Goal: Register for event/course

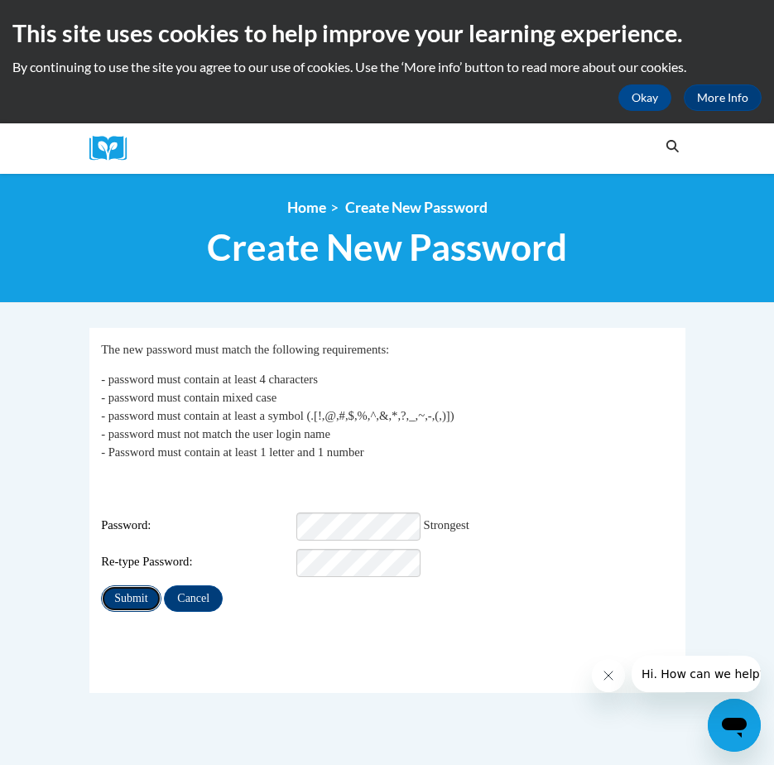
click at [108, 585] on input "Submit" at bounding box center [131, 598] width 60 height 26
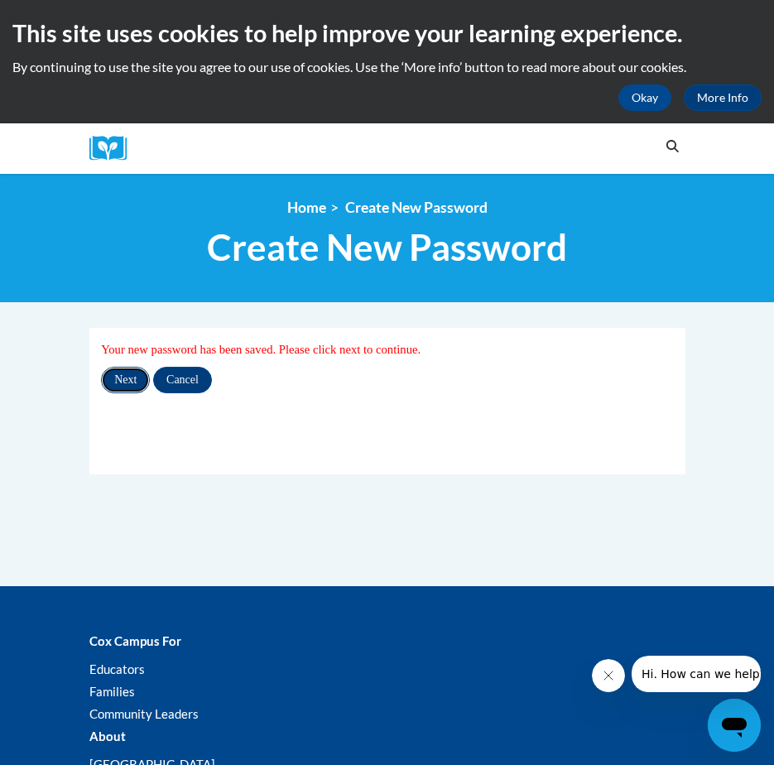
click at [120, 386] on input "Next" at bounding box center [125, 380] width 49 height 26
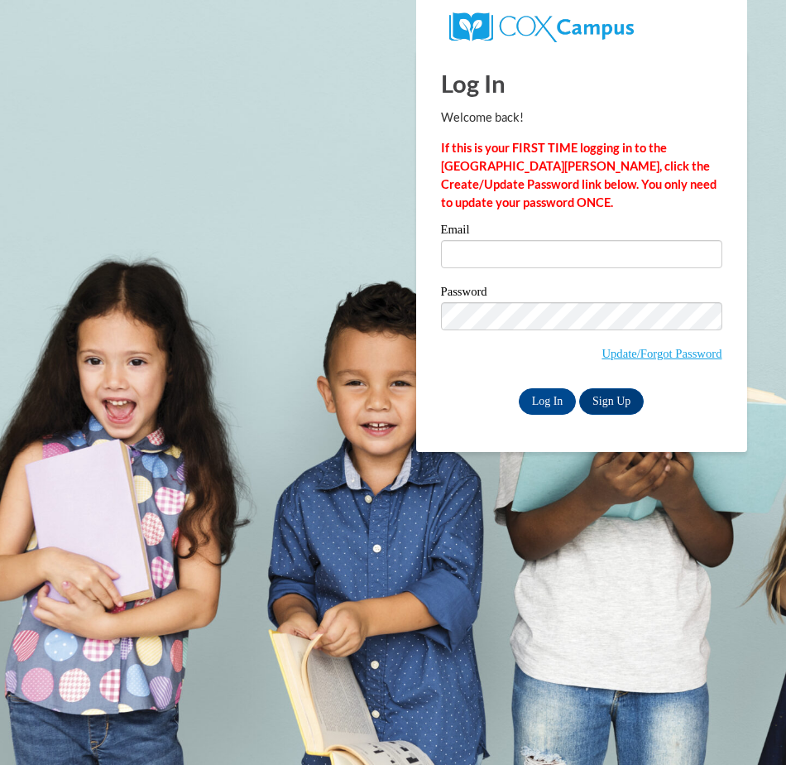
click at [541, 229] on label "Email" at bounding box center [581, 231] width 281 height 17
click at [541, 240] on input "Email" at bounding box center [581, 254] width 281 height 28
click at [535, 248] on input "Email" at bounding box center [581, 254] width 281 height 28
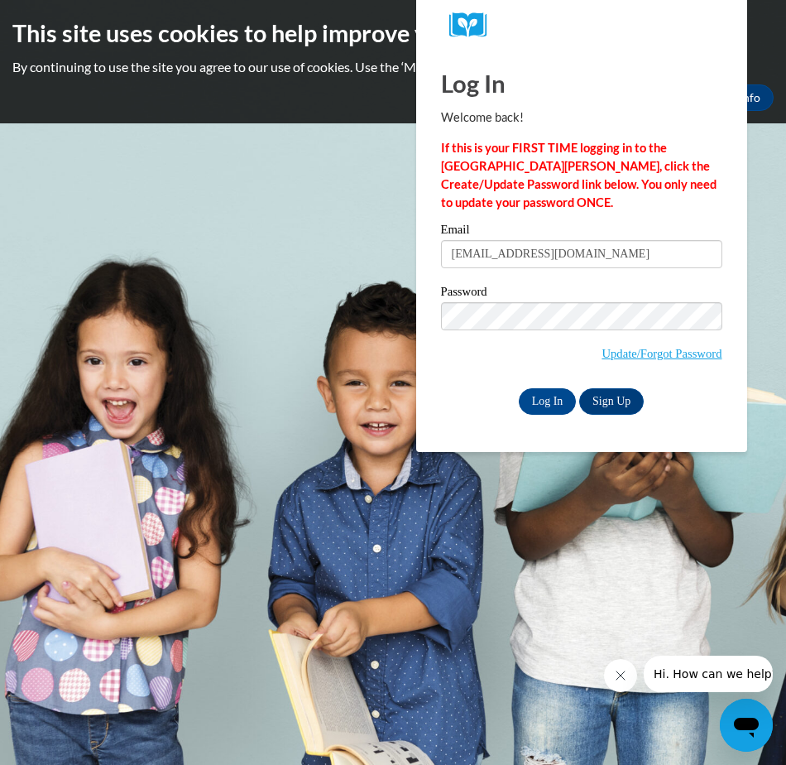
type input "cmealey@primroseofbelair.com"
click at [549, 399] on input "Log In" at bounding box center [548, 401] width 58 height 26
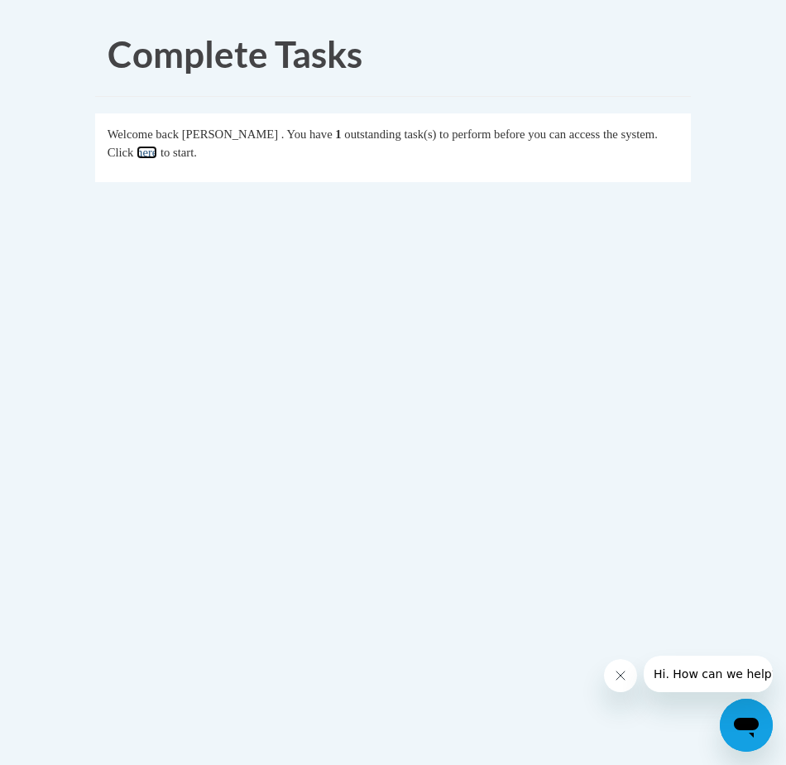
click at [157, 151] on link "here" at bounding box center [147, 152] width 21 height 13
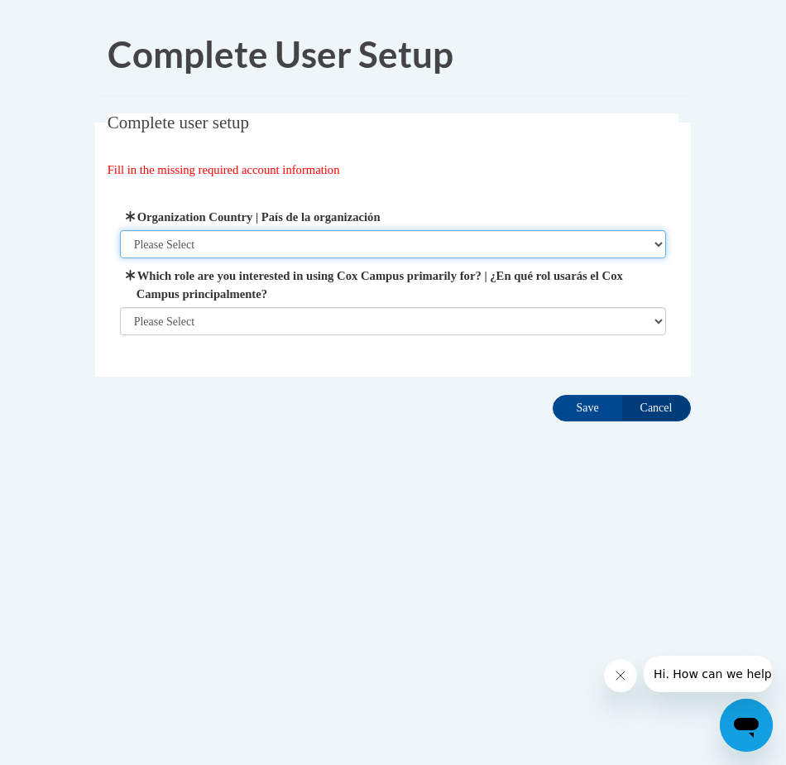
click at [233, 233] on select "Please Select [GEOGRAPHIC_DATA] | [GEOGRAPHIC_DATA] Outside of [GEOGRAPHIC_DATA…" at bounding box center [393, 244] width 547 height 28
select select "ad49bcad-a171-4b2e-b99c-48b446064914"
click at [120, 230] on select "Please Select [GEOGRAPHIC_DATA] | [GEOGRAPHIC_DATA] Outside of [GEOGRAPHIC_DATA…" at bounding box center [393, 244] width 547 height 28
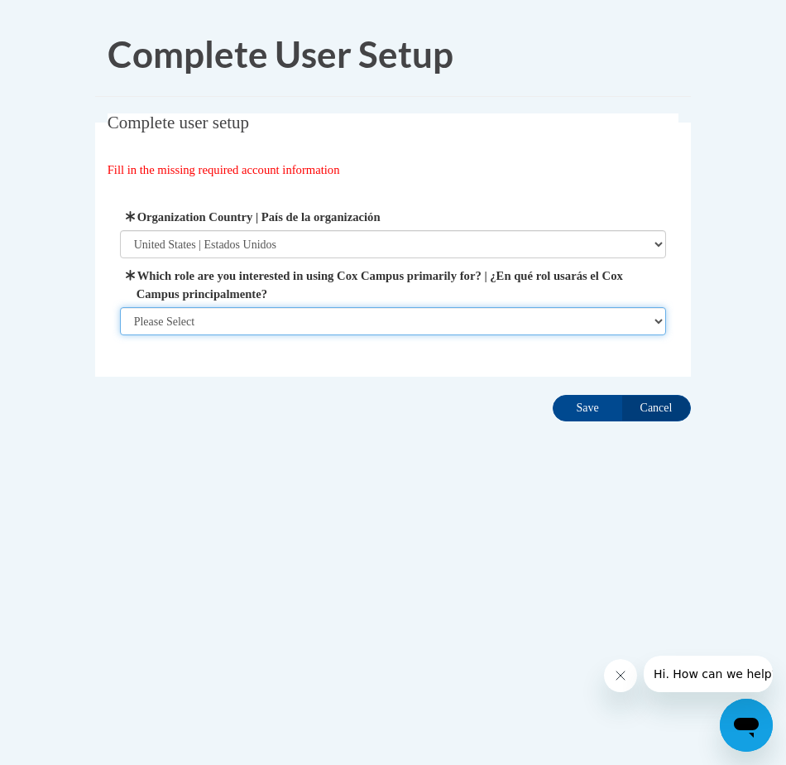
click at [236, 328] on select "Please Select College/University | Colegio/Universidad Community/Nonprofit Part…" at bounding box center [393, 321] width 547 height 28
click at [239, 324] on select "Please Select College/University | Colegio/Universidad Community/Nonprofit Part…" at bounding box center [393, 321] width 547 height 28
select select "fbf2d438-af2f-41f8-98f1-81c410e29de3"
click at [120, 335] on select "Please Select College/University | Colegio/Universidad Community/Nonprofit Part…" at bounding box center [393, 321] width 547 height 28
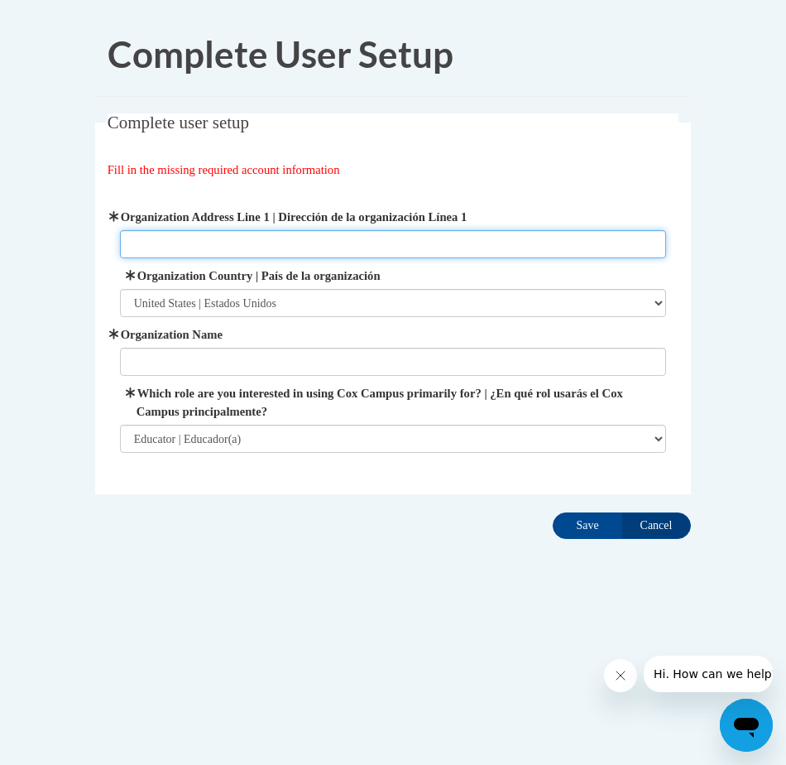
click at [297, 251] on input "Organization Address Line 1 | Dirección de la organización Línea 1" at bounding box center [393, 244] width 547 height 28
drag, startPoint x: 294, startPoint y: 242, endPoint x: 83, endPoint y: 237, distance: 211.1
click at [84, 237] on div "Complete user setup Fill in the missing required account information User Profi…" at bounding box center [393, 303] width 621 height 381
type input "P"
click at [186, 251] on input "2219" at bounding box center [393, 244] width 547 height 28
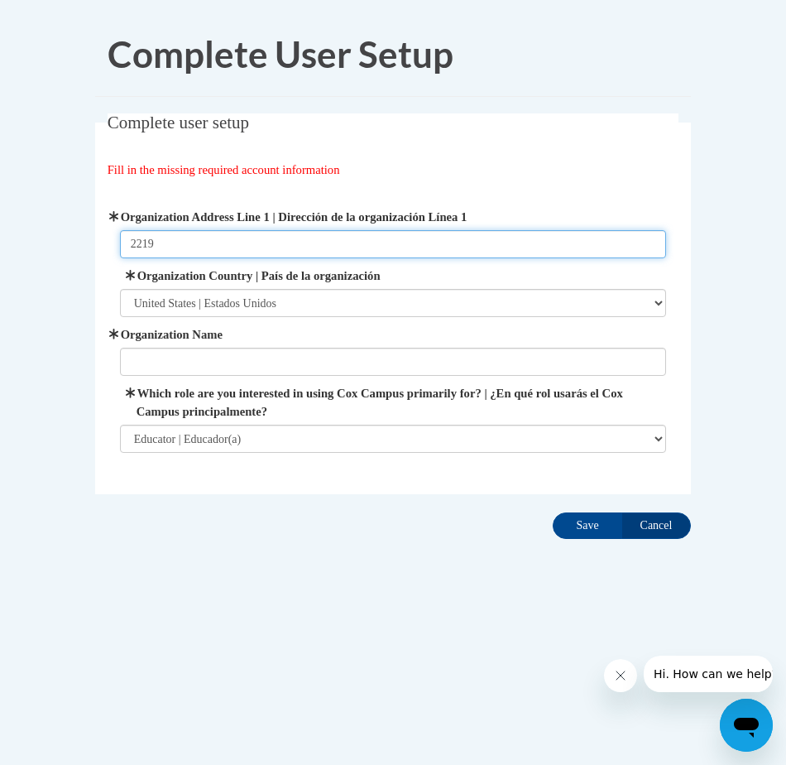
type input "[STREET_ADDRESS]"
type input "PRIMROSE SCHOOL OF BEL AIR"
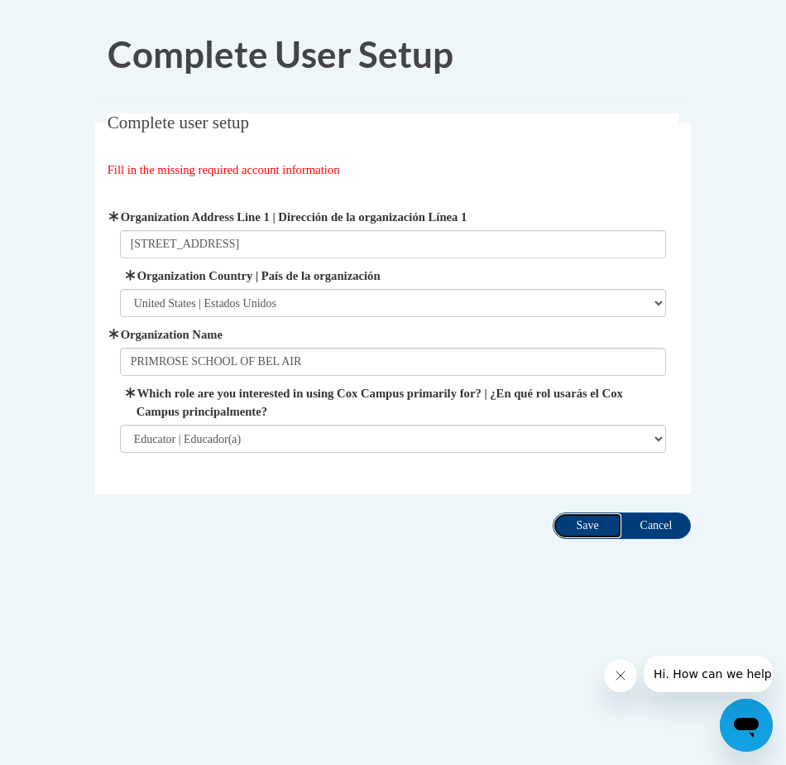
click at [598, 527] on input "Save" at bounding box center [588, 525] width 70 height 26
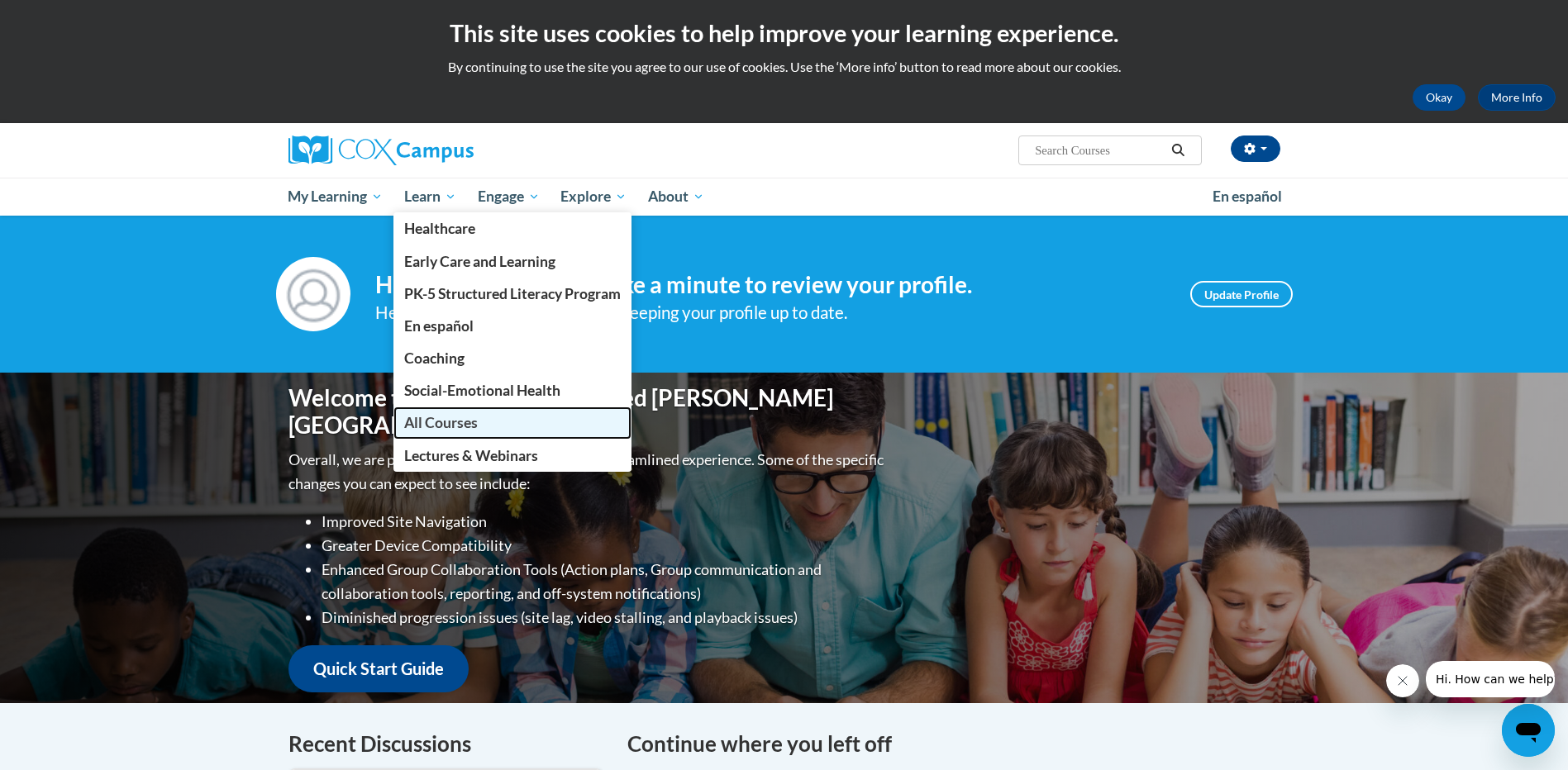
click at [451, 411] on link "All Courses" at bounding box center [512, 422] width 238 height 32
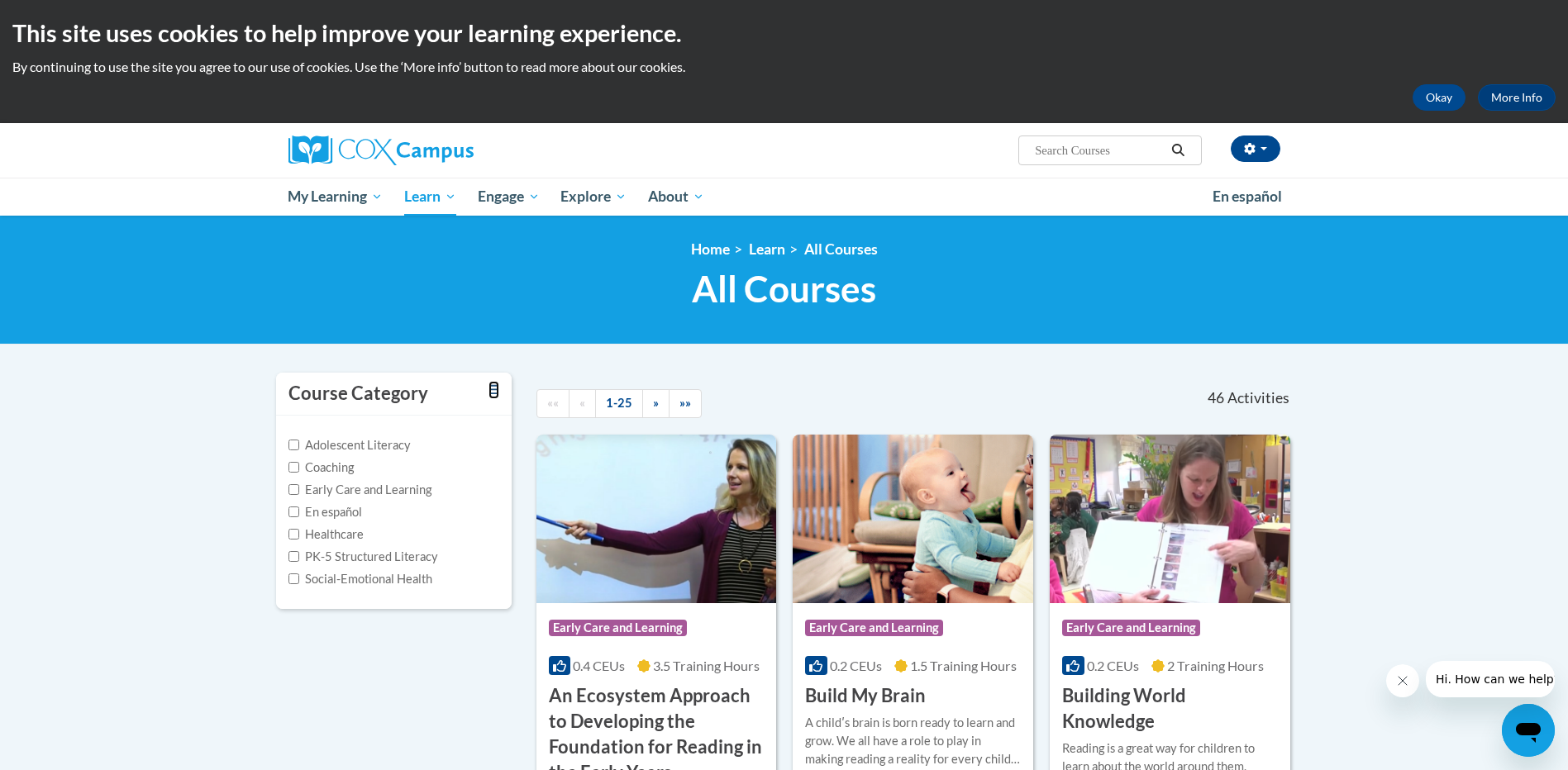
click at [491, 384] on icon "Toggle collapse" at bounding box center [493, 389] width 11 height 12
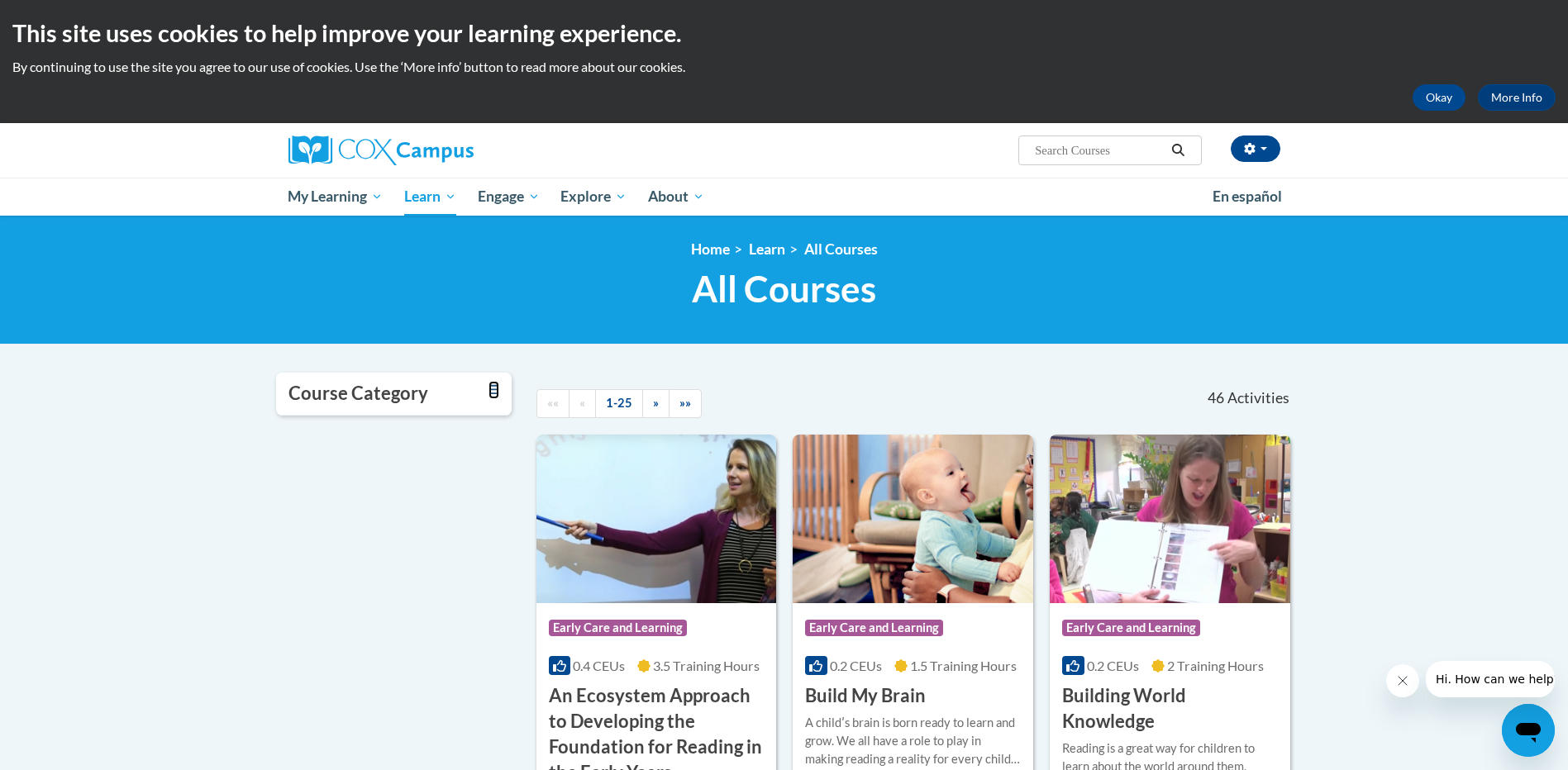
click at [491, 384] on icon "Toggle collapse" at bounding box center [493, 389] width 11 height 12
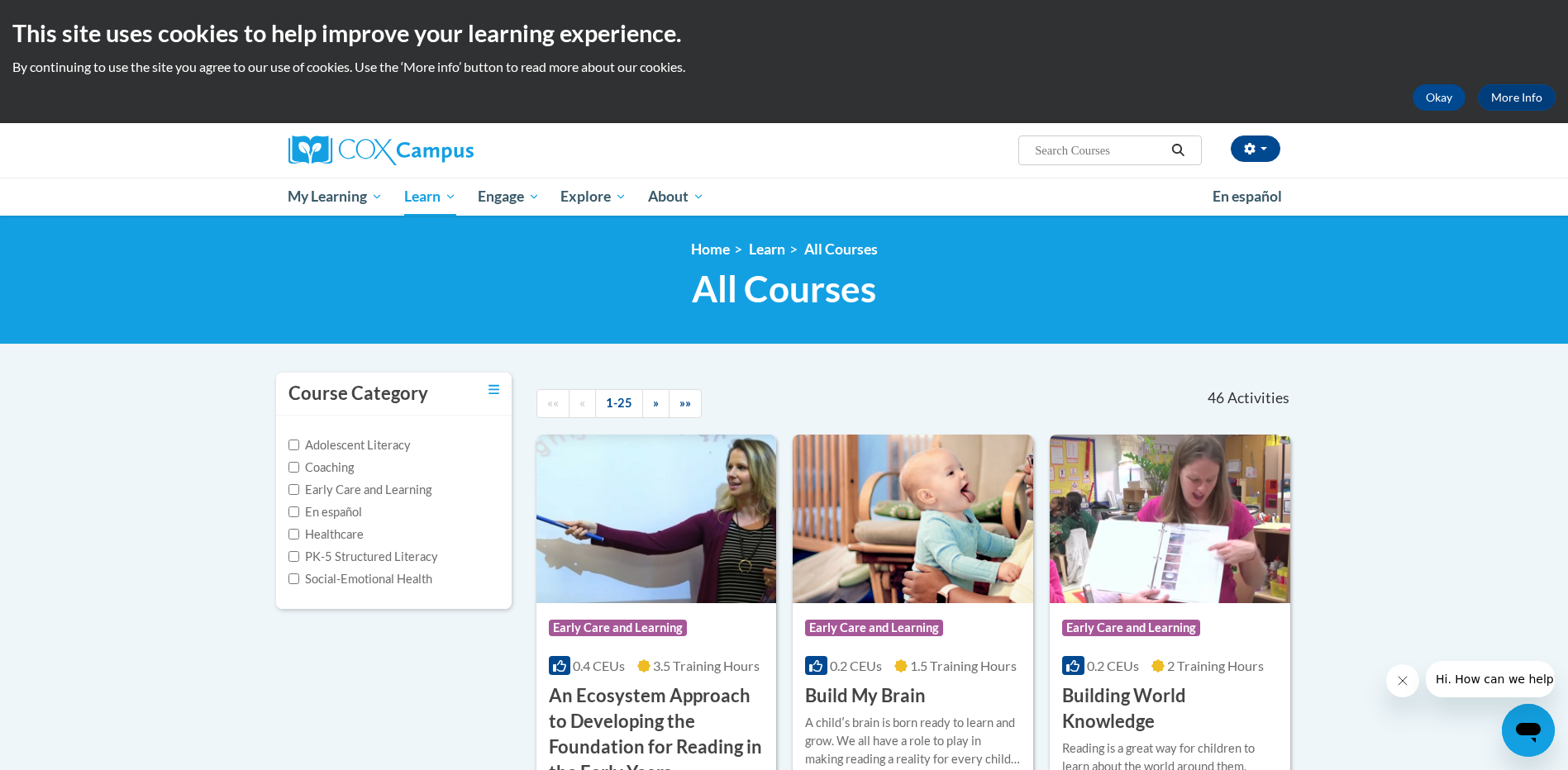
click at [359, 487] on label "Early Care and Learning" at bounding box center [360, 490] width 143 height 18
click at [300, 487] on input "Early Care and Learning" at bounding box center [294, 489] width 11 height 11
checkbox input "true"
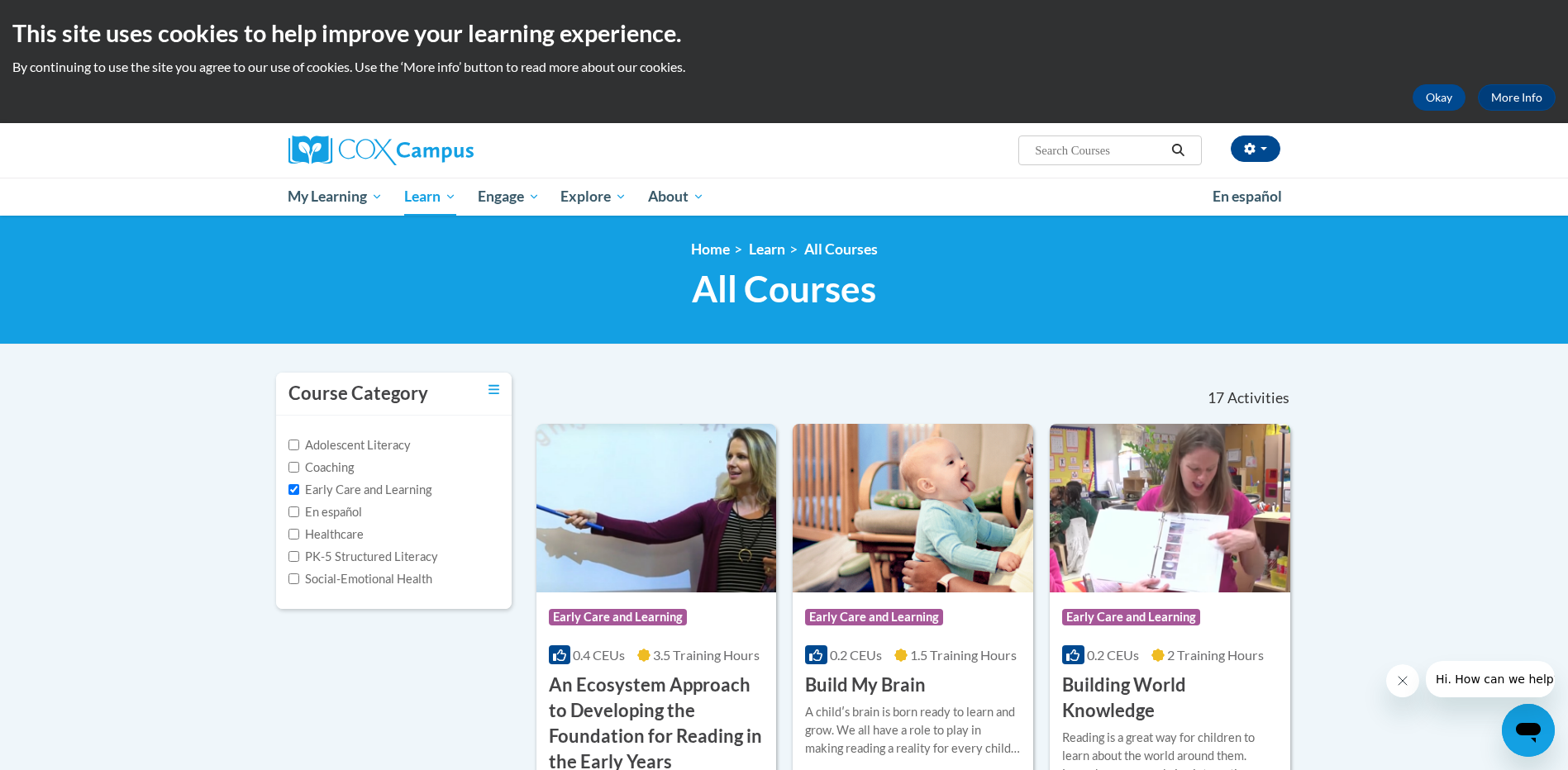
click at [1101, 149] on input "Search..." at bounding box center [1099, 151] width 132 height 20
type input "story time"
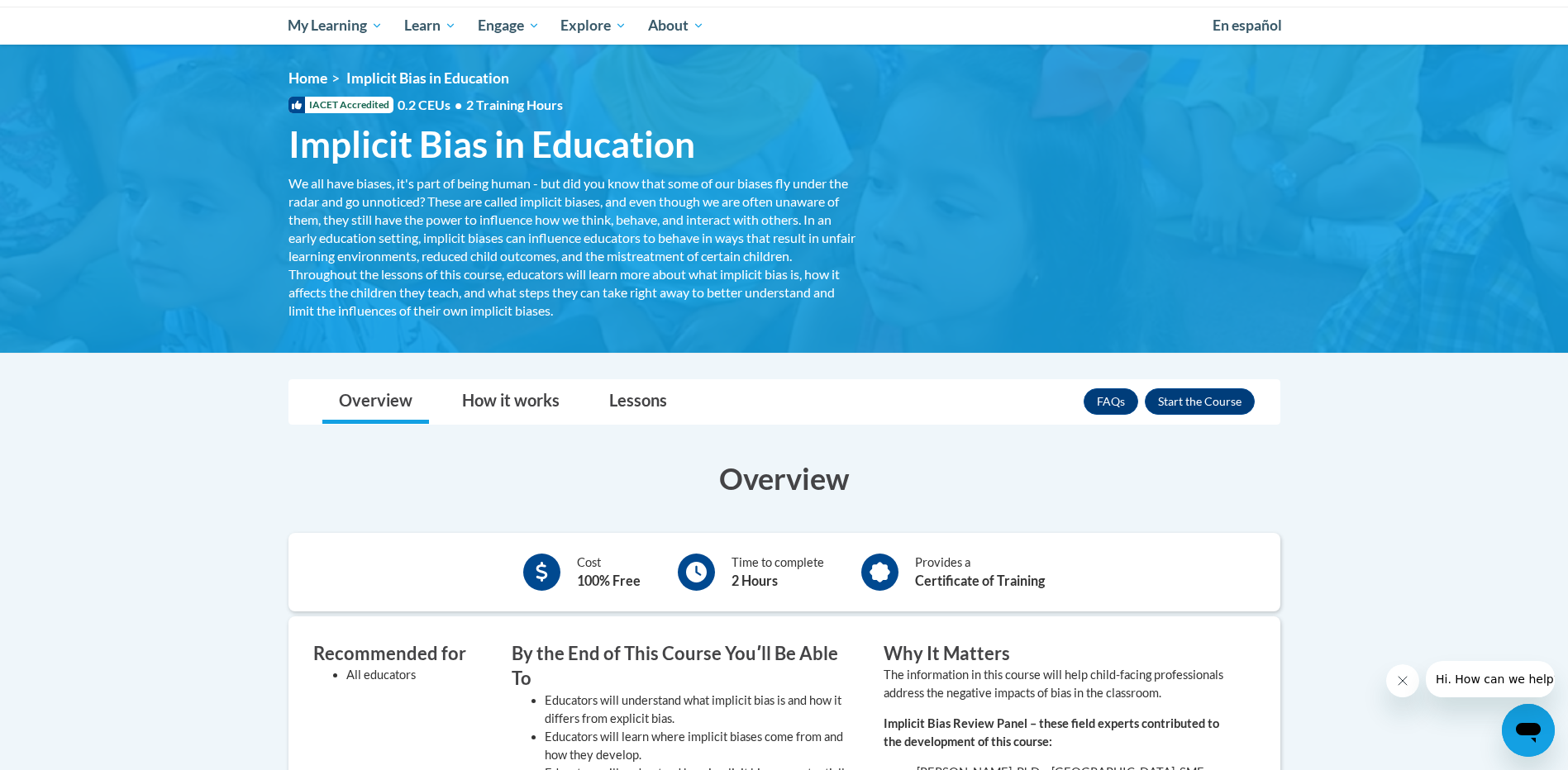
scroll to position [165, 0]
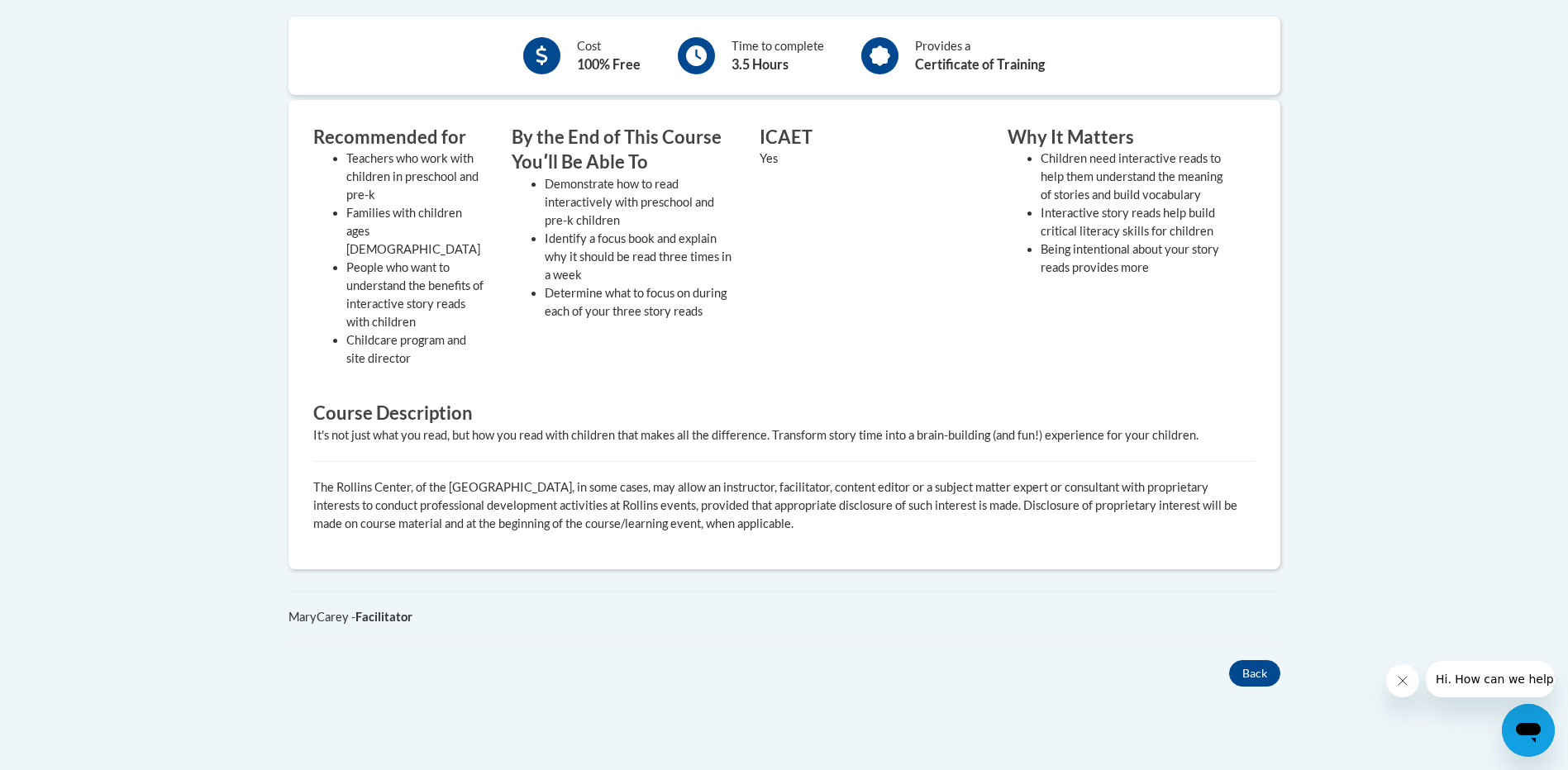
scroll to position [83, 0]
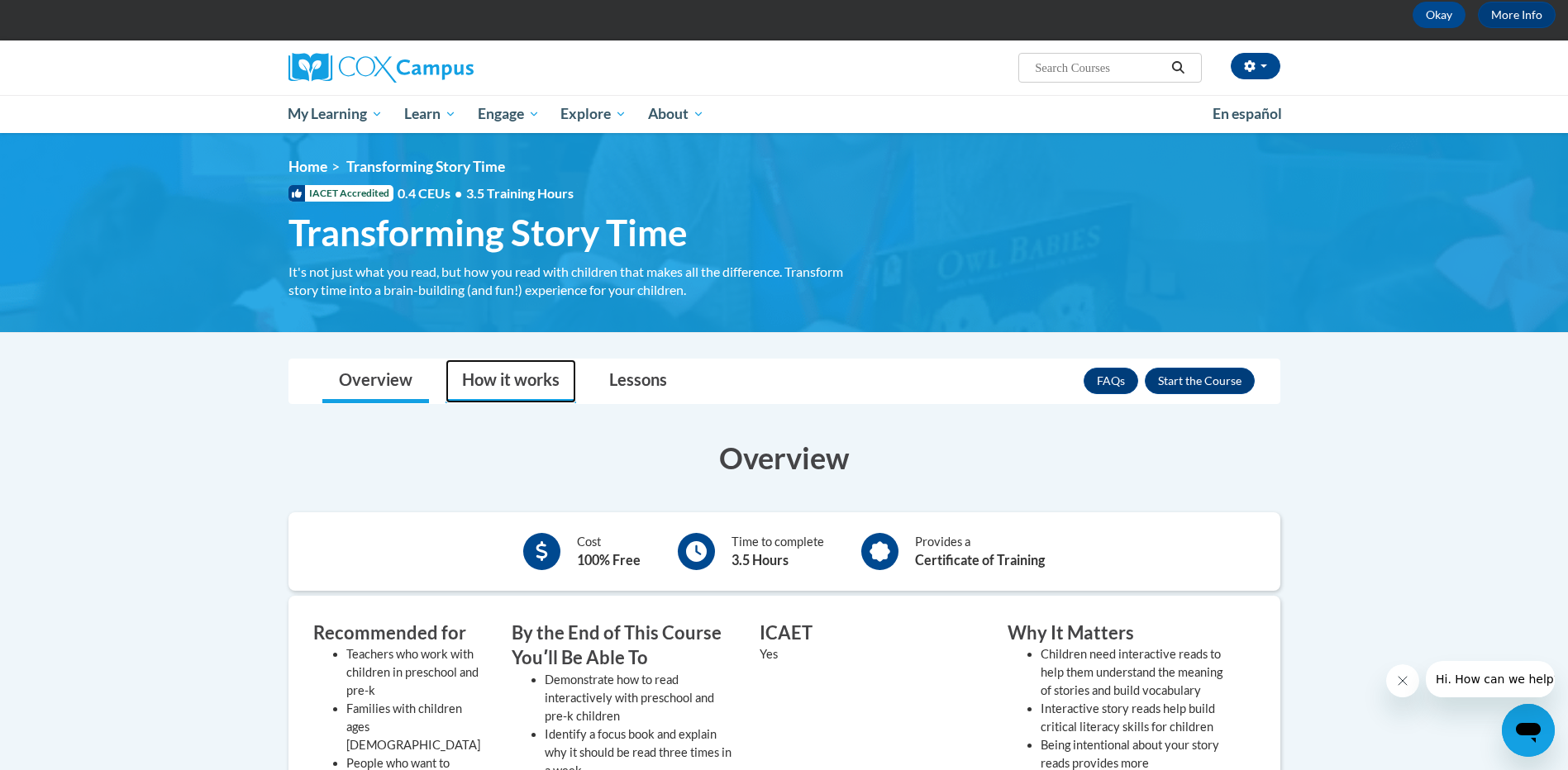
click at [526, 385] on link "How it works" at bounding box center [510, 382] width 131 height 44
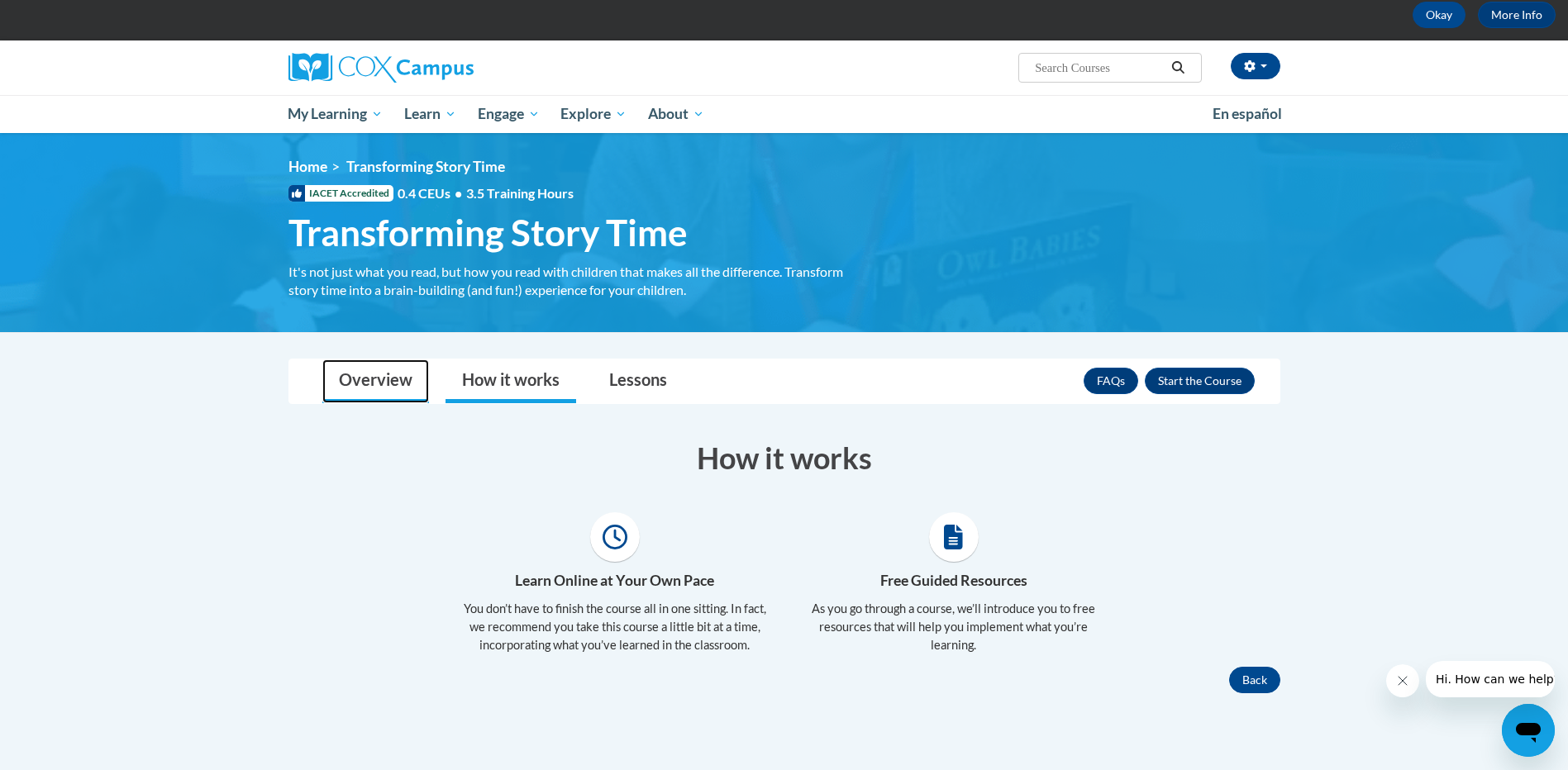
click at [424, 378] on link "Overview" at bounding box center [376, 382] width 107 height 44
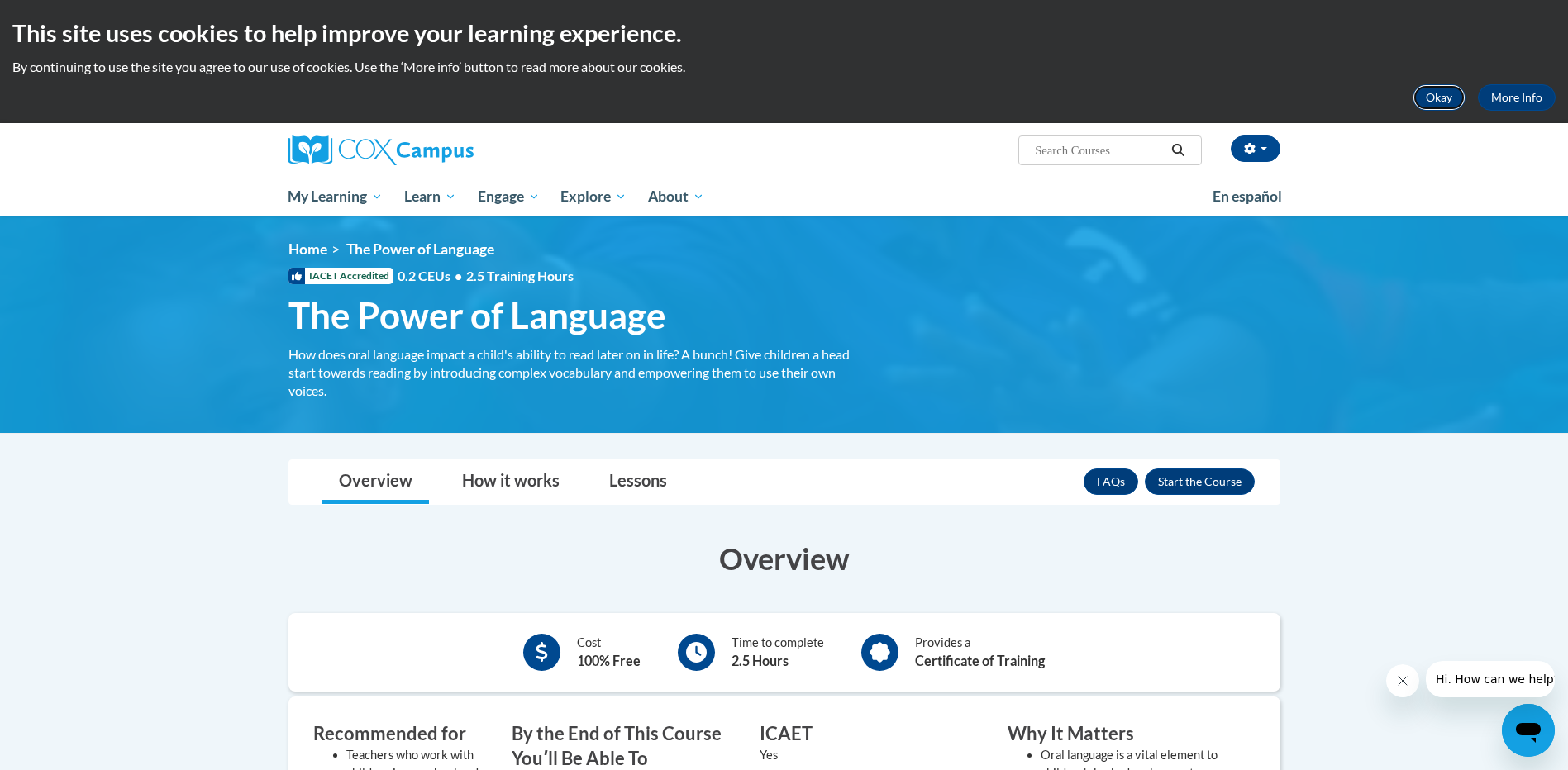
click at [1435, 89] on button "Okay" at bounding box center [1438, 97] width 53 height 26
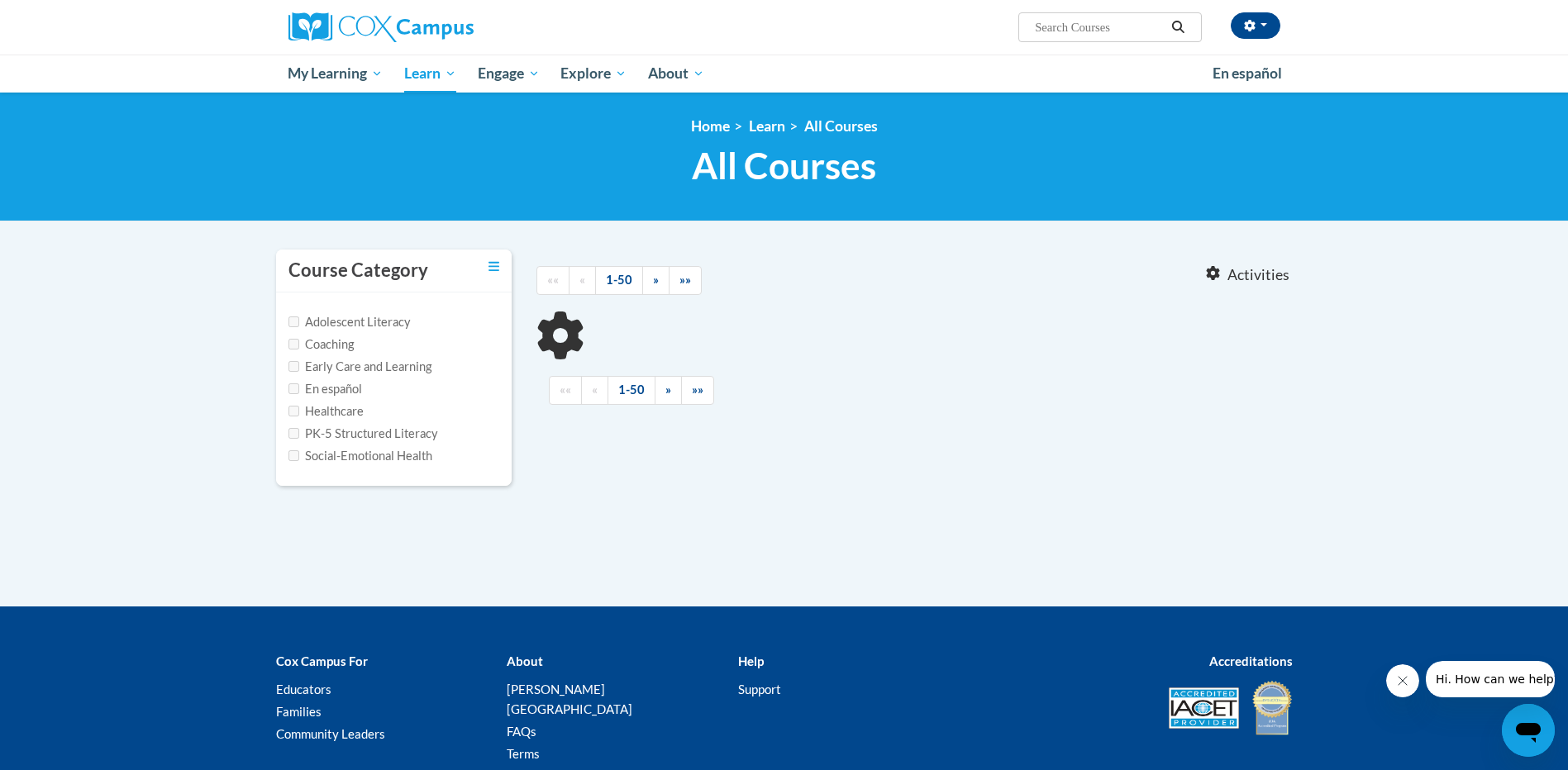
type input "story time"
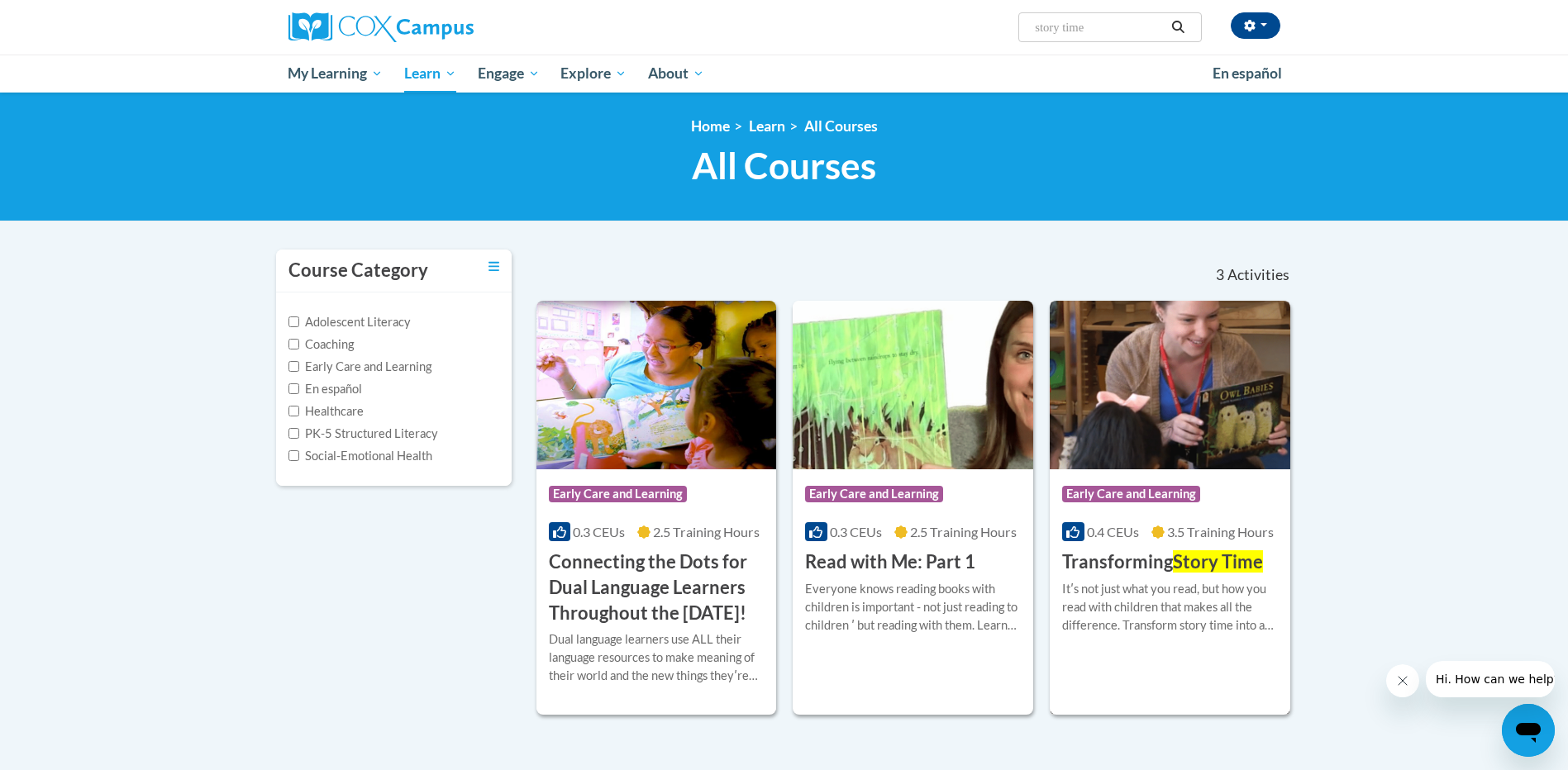
click at [1150, 524] on div "0.4 CEUs 3.5 Training Hours" at bounding box center [1170, 532] width 216 height 18
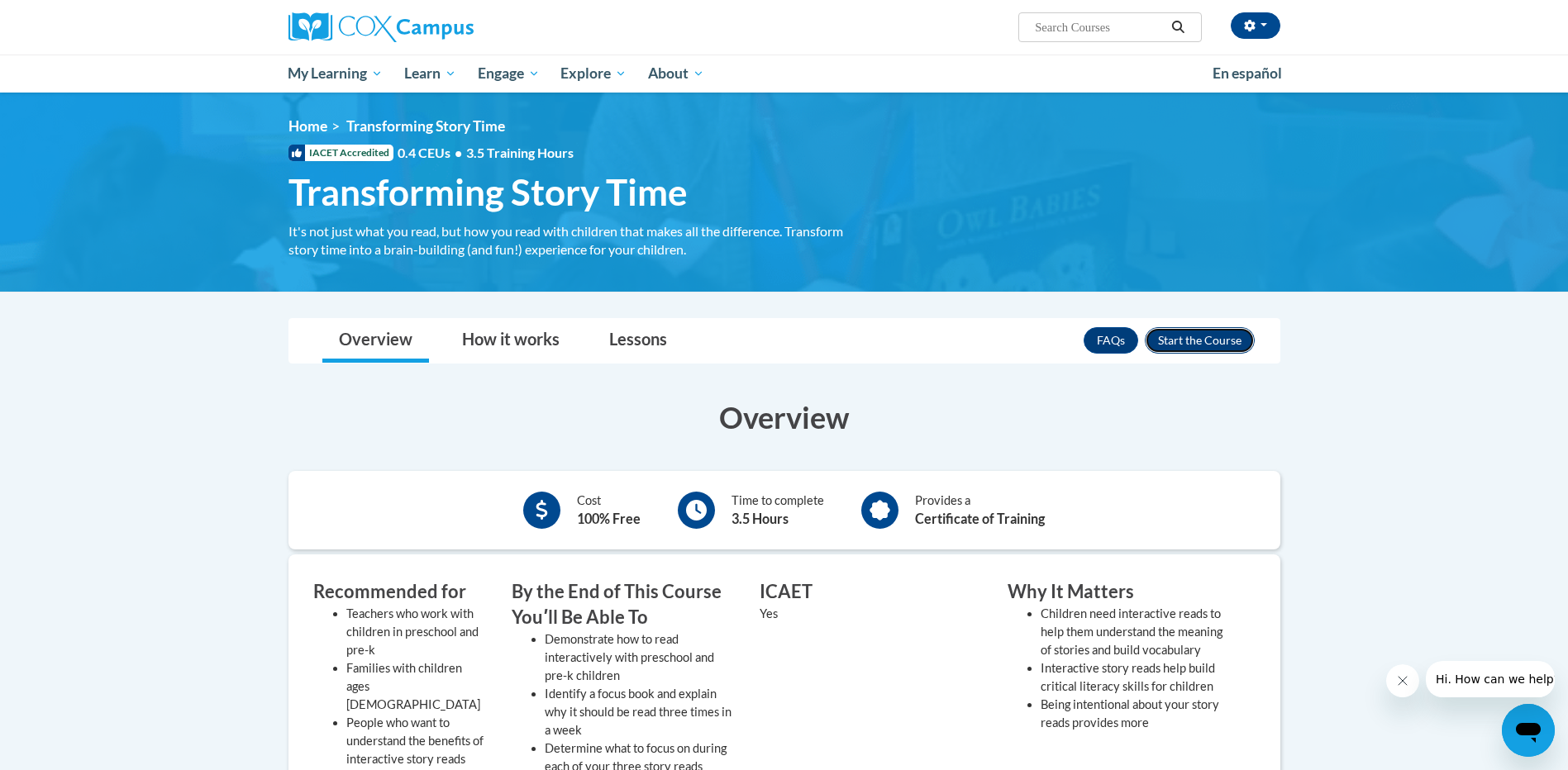
click at [1190, 339] on button "Enroll" at bounding box center [1199, 341] width 110 height 26
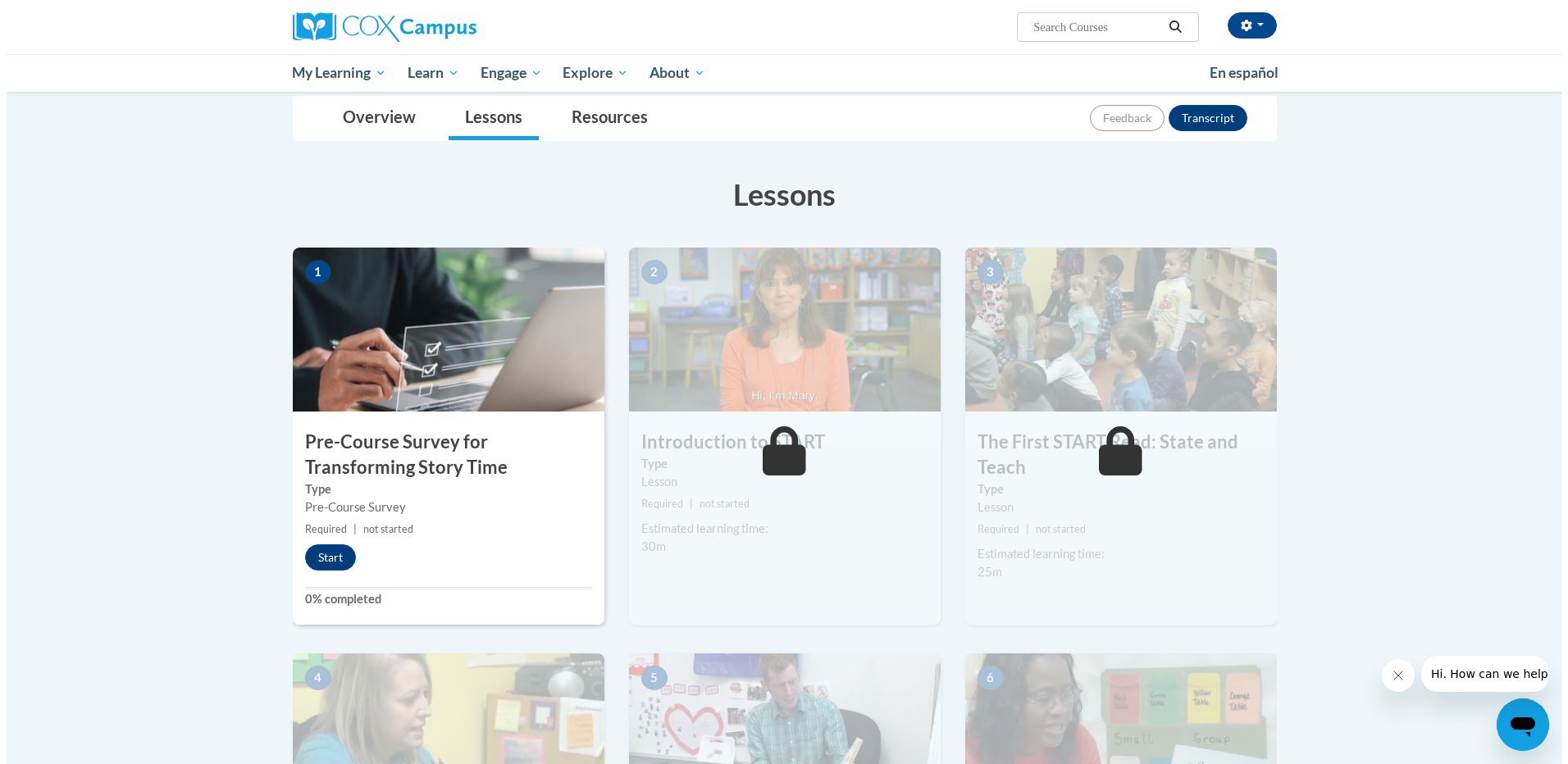
scroll to position [152, 0]
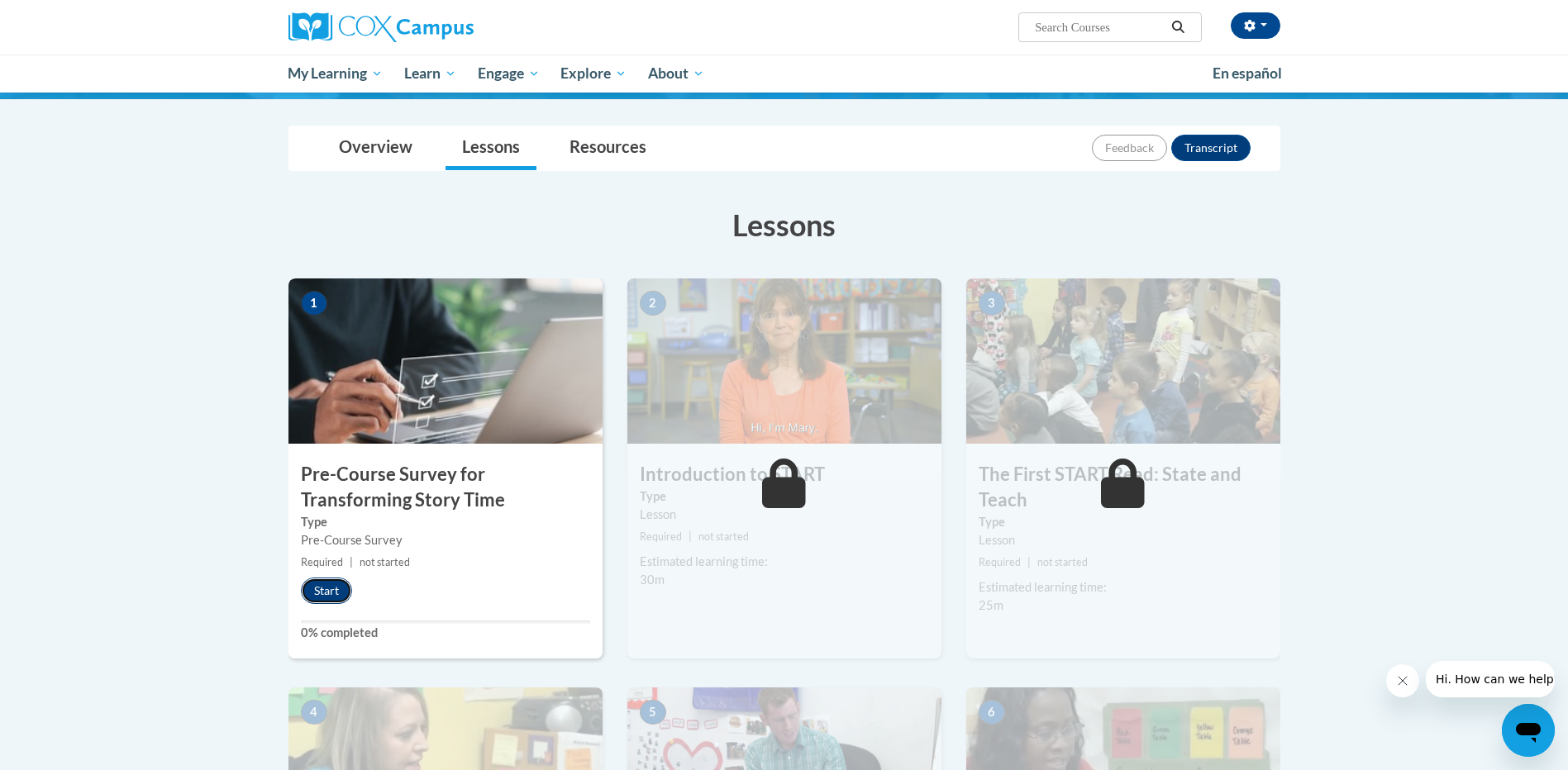
click at [319, 582] on button "Start" at bounding box center [326, 590] width 51 height 26
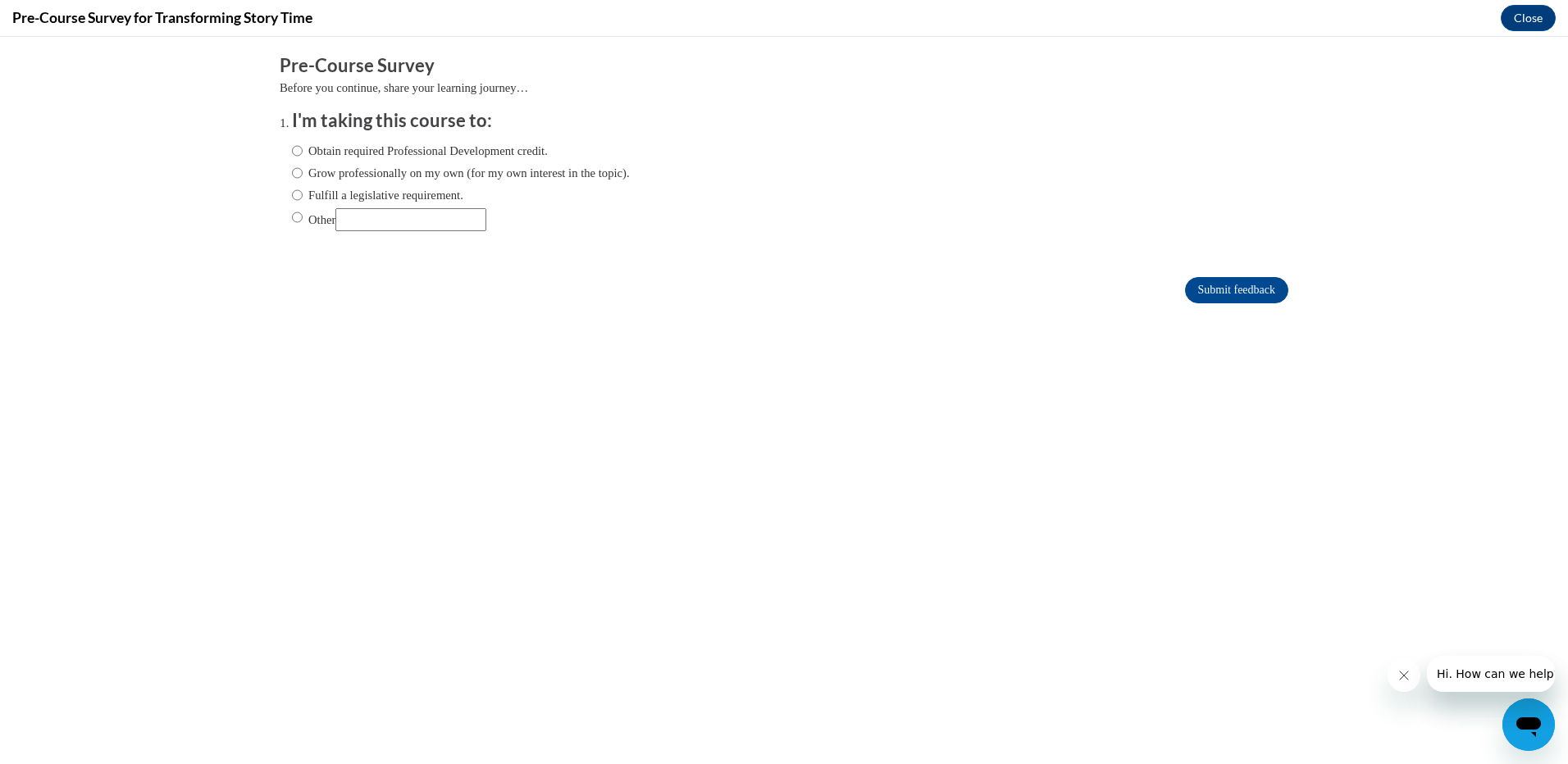
scroll to position [0, 0]
click at [332, 157] on label "Obtain required Professional Development credit." at bounding box center [420, 151] width 256 height 18
click at [302, 157] on input "Obtain required Professional Development credit." at bounding box center [297, 151] width 11 height 18
radio input "true"
click at [430, 169] on label "Grow professionally on my own (for my own interest in the topic)." at bounding box center [461, 172] width 338 height 18
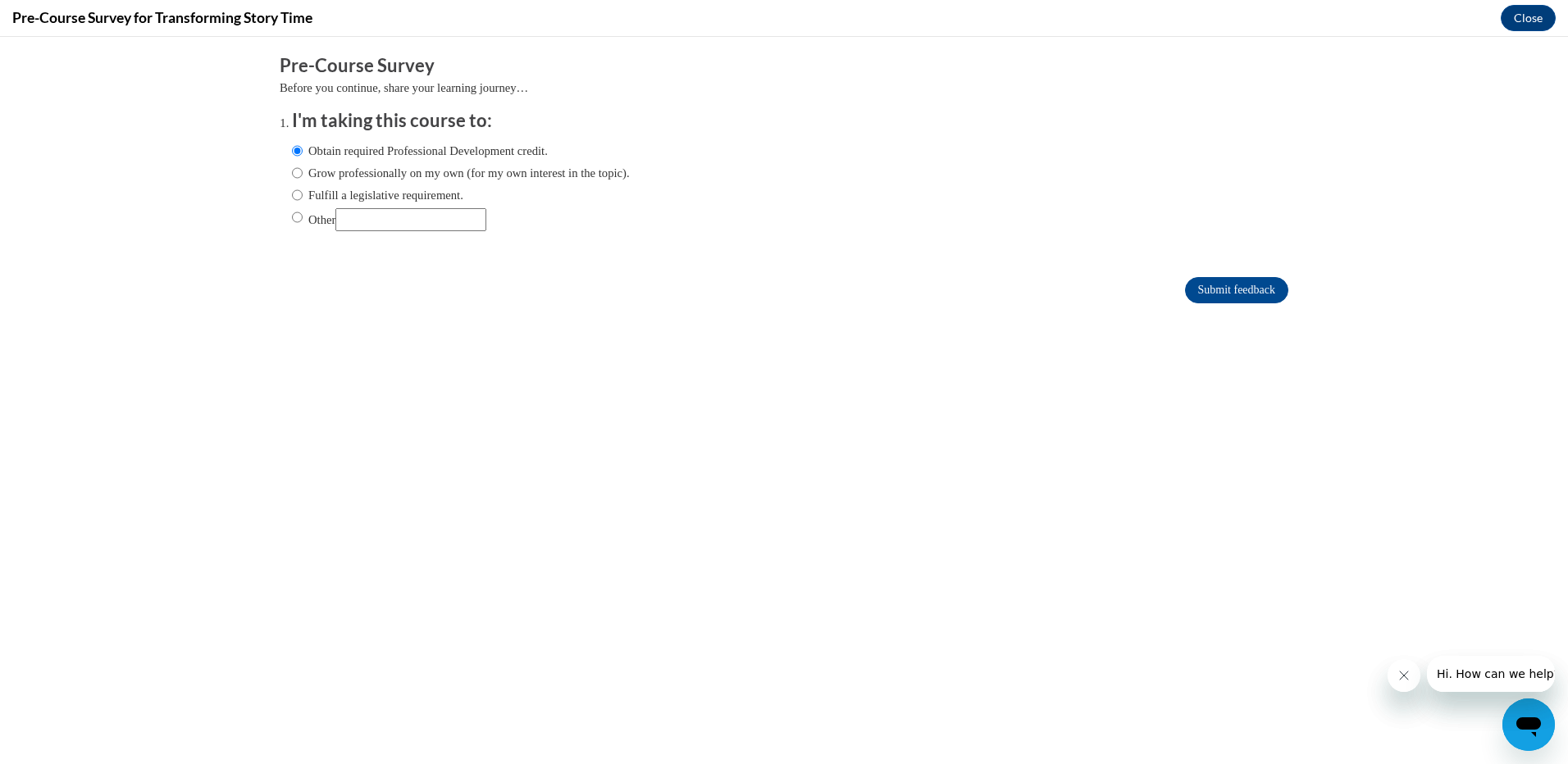
click at [302, 169] on input "Grow professionally on my own (for my own interest in the topic)." at bounding box center [297, 172] width 11 height 18
radio input "true"
click at [411, 145] on label "Obtain required Professional Development credit." at bounding box center [420, 151] width 256 height 18
click at [302, 145] on input "Obtain required Professional Development credit." at bounding box center [297, 151] width 11 height 18
radio input "true"
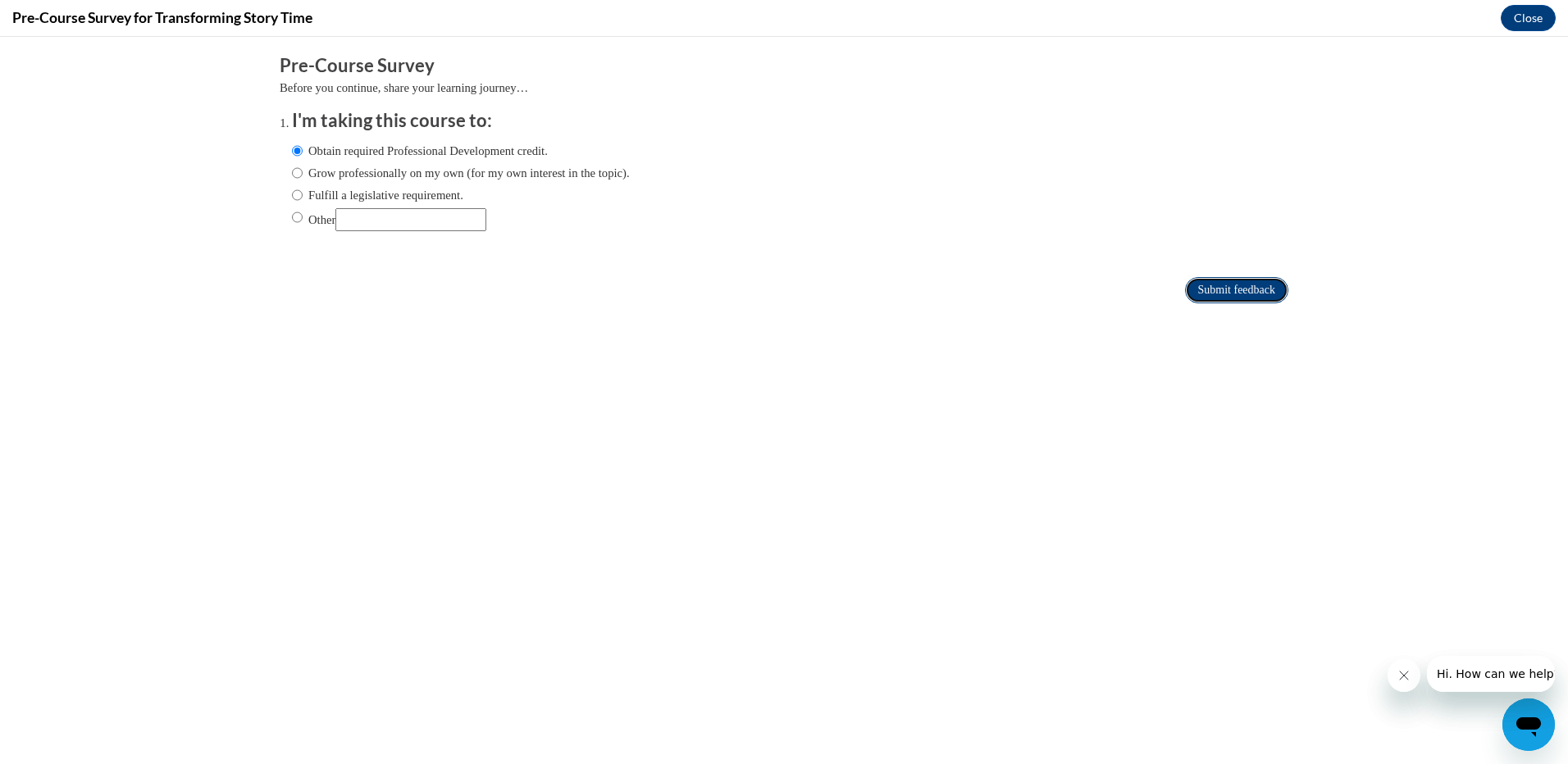
click at [1217, 290] on input "Submit feedback" at bounding box center [1237, 290] width 103 height 26
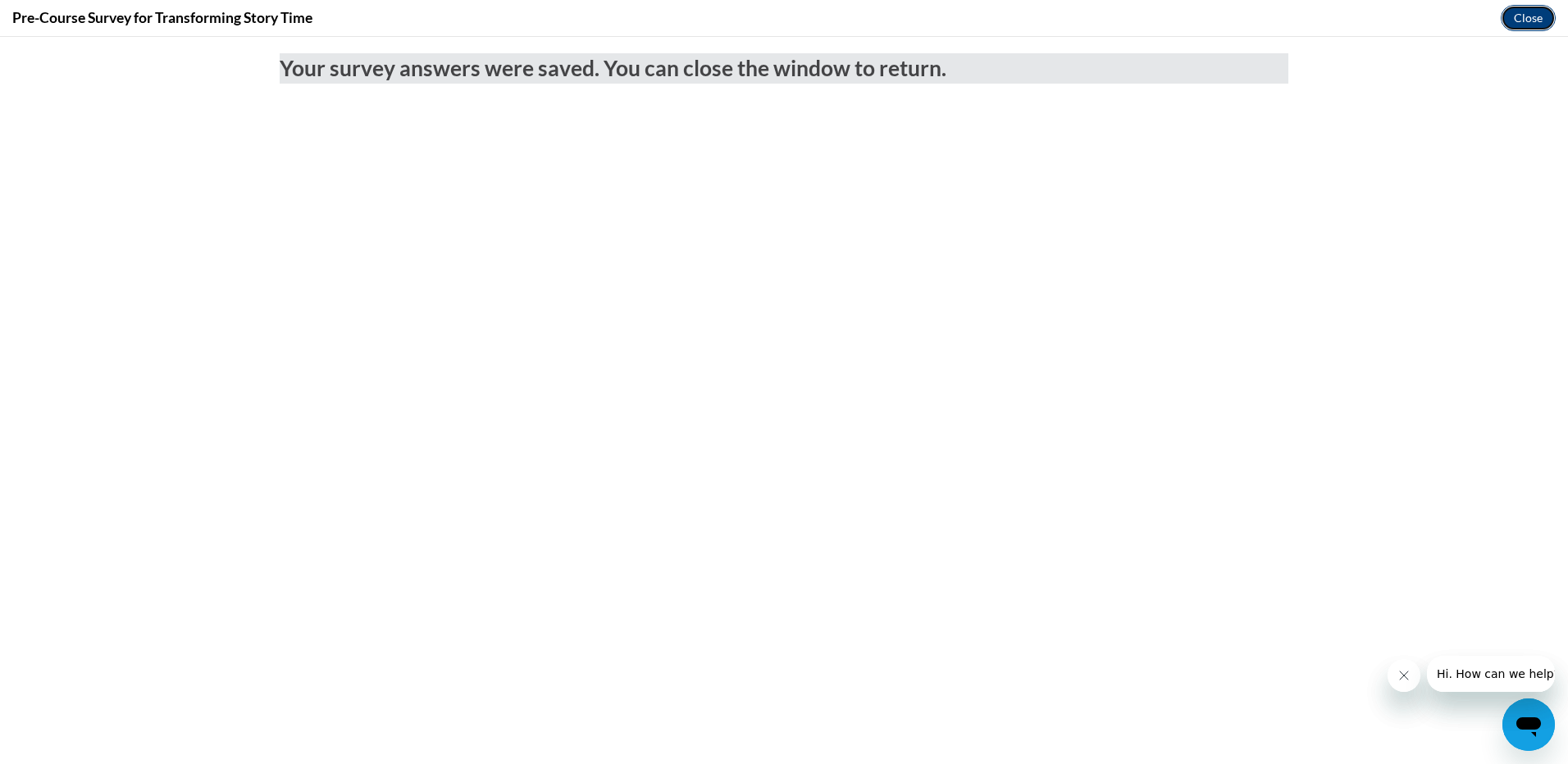
click at [1513, 17] on button "Close" at bounding box center [1527, 18] width 55 height 26
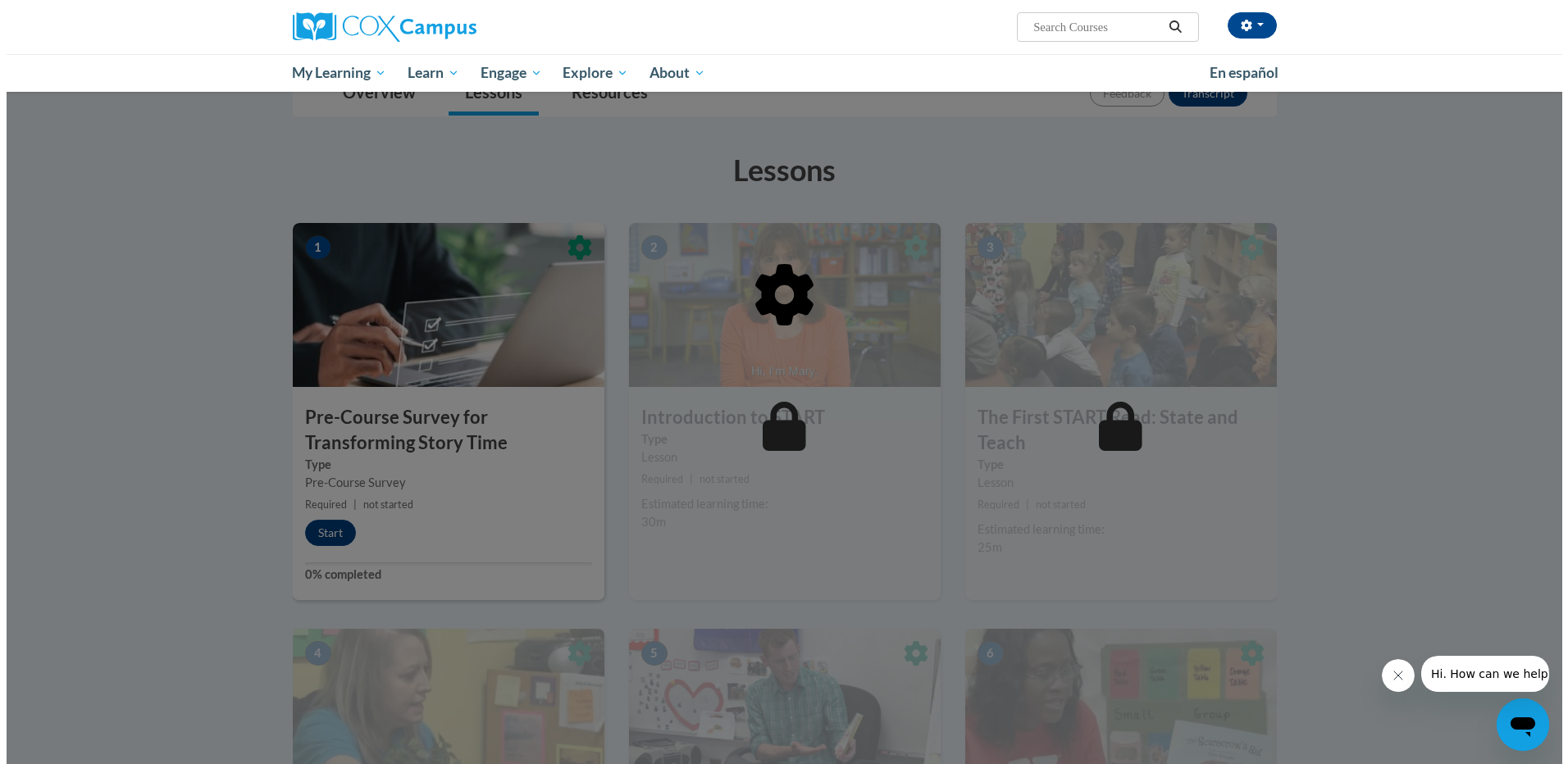
scroll to position [234, 0]
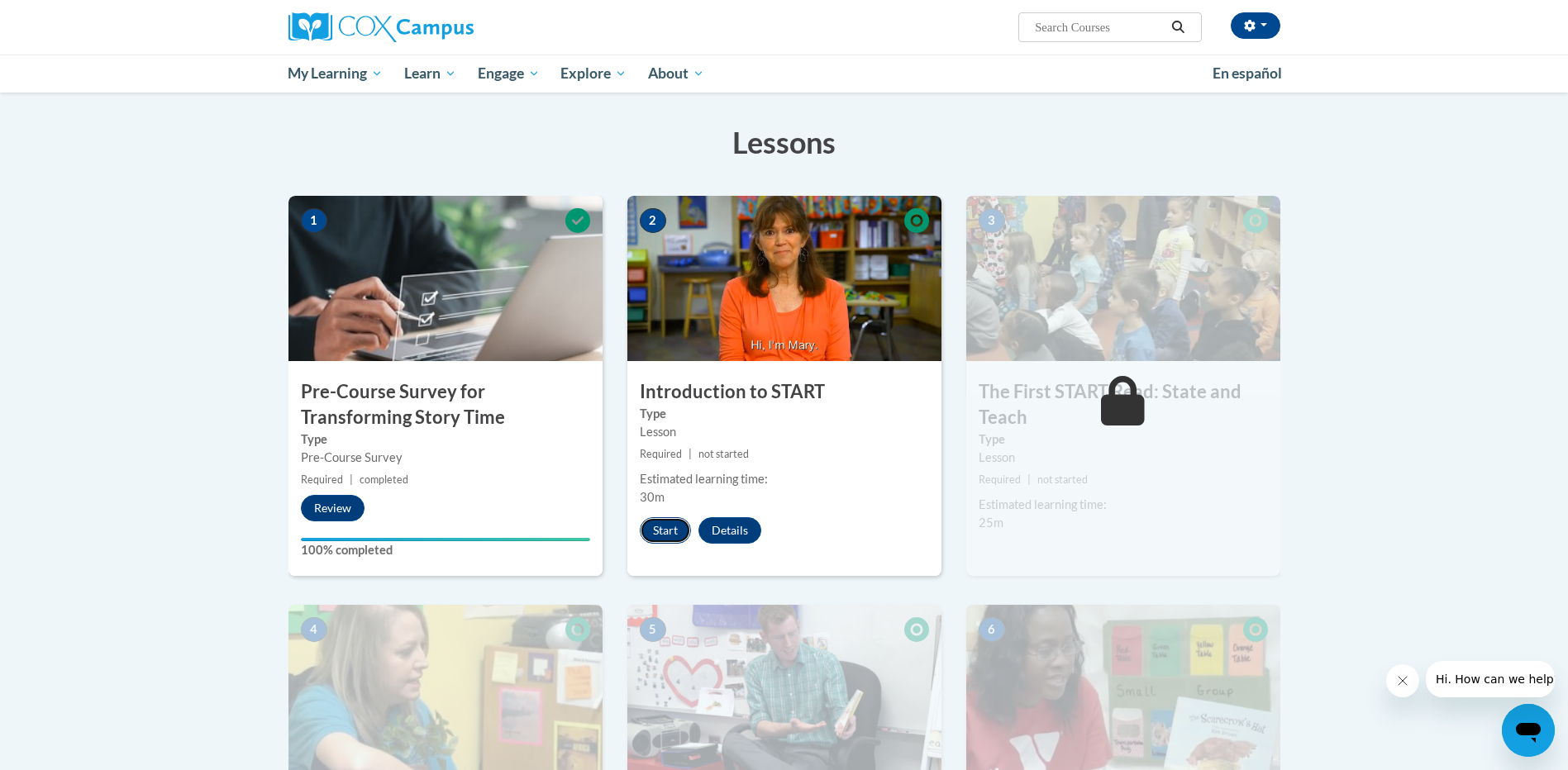
click at [663, 524] on button "Start" at bounding box center [664, 530] width 51 height 26
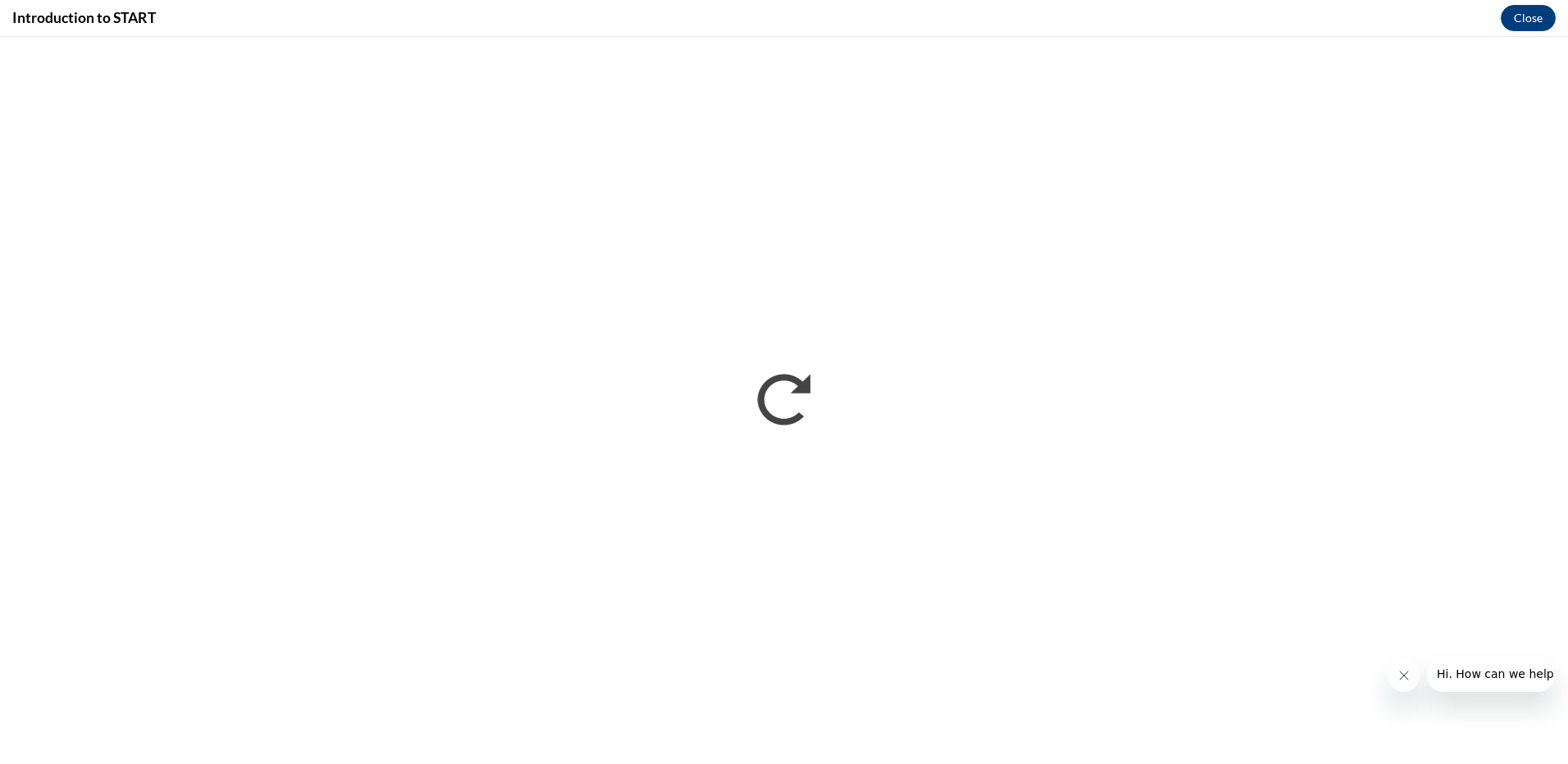
scroll to position [0, 0]
